Goal: Information Seeking & Learning: Learn about a topic

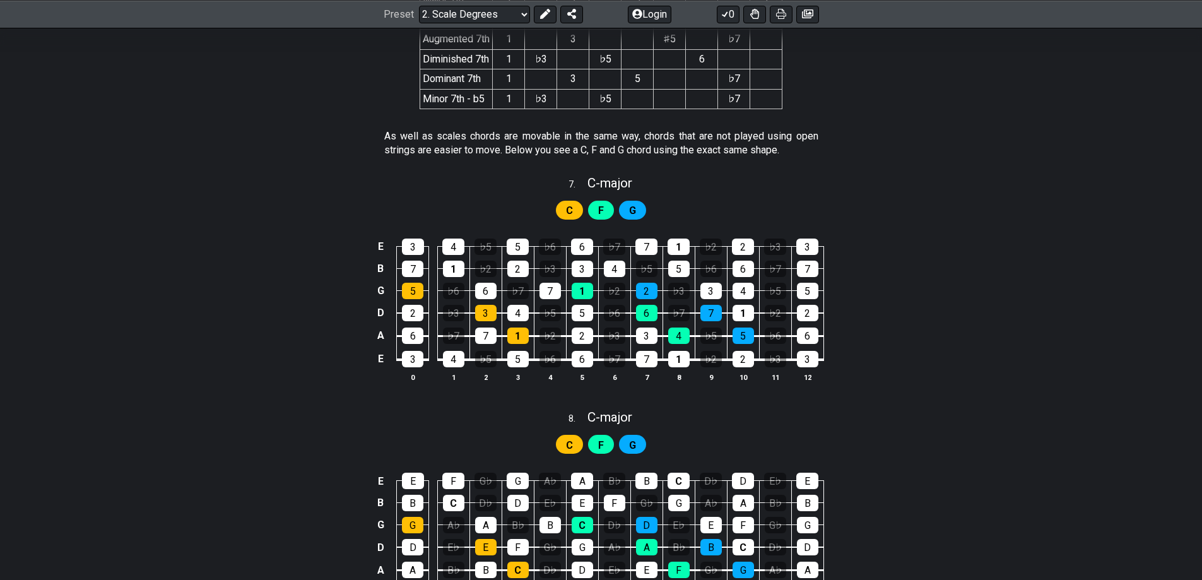
scroll to position [2650, 0]
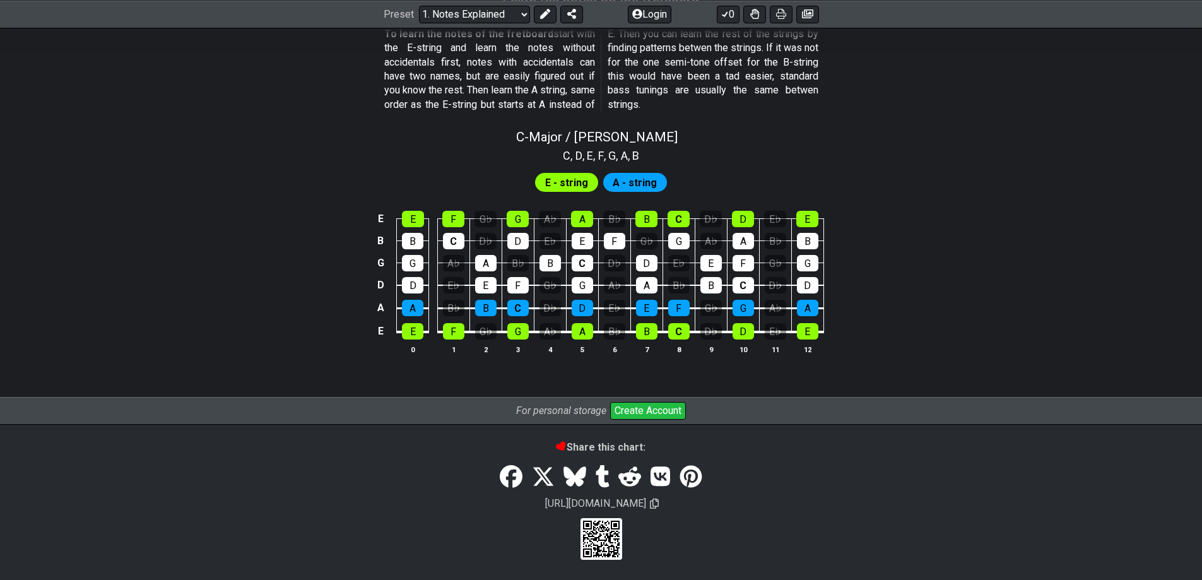
scroll to position [1176, 0]
